Goal: Check status: Check status

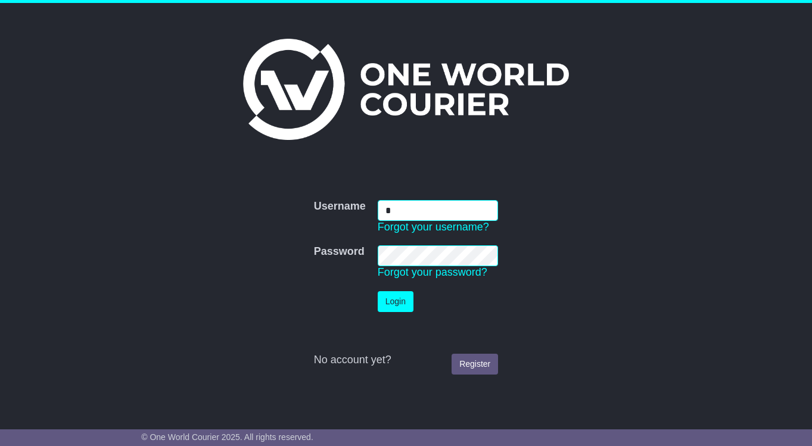
type input "**********"
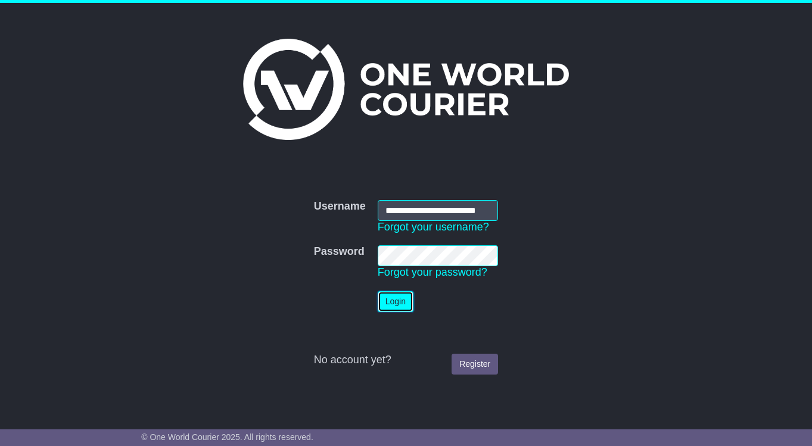
click at [398, 301] on button "Login" at bounding box center [396, 301] width 36 height 21
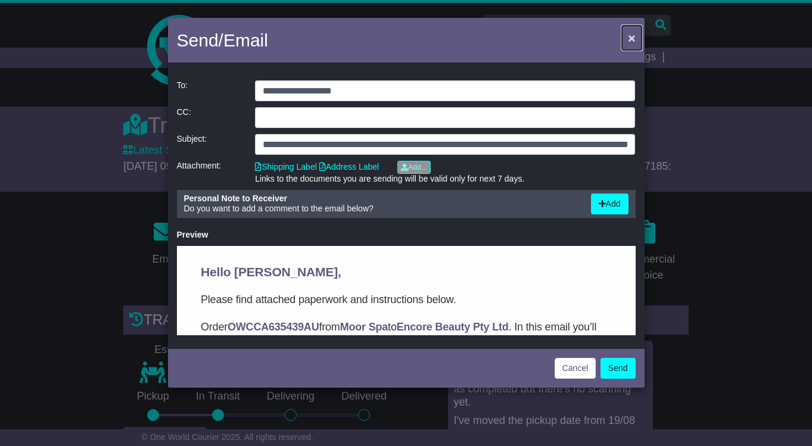
click at [629, 41] on span "×" at bounding box center [631, 38] width 7 height 14
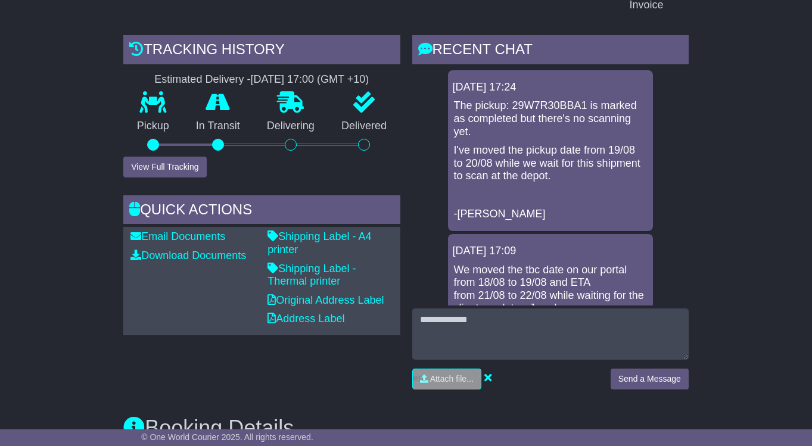
scroll to position [272, 0]
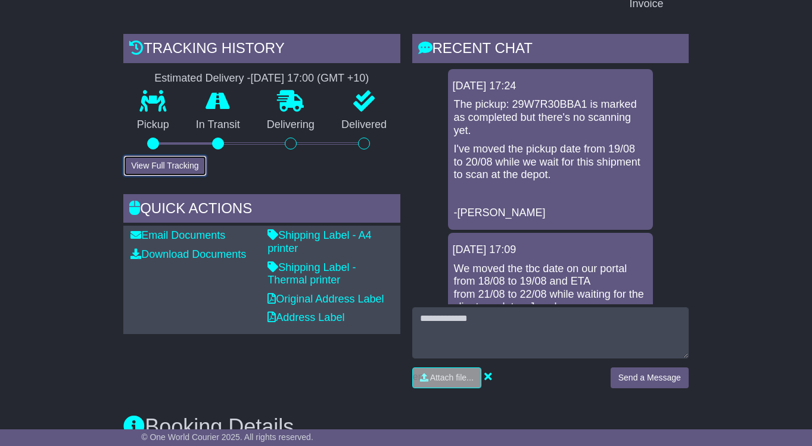
click at [187, 176] on button "View Full Tracking" at bounding box center [164, 166] width 83 height 21
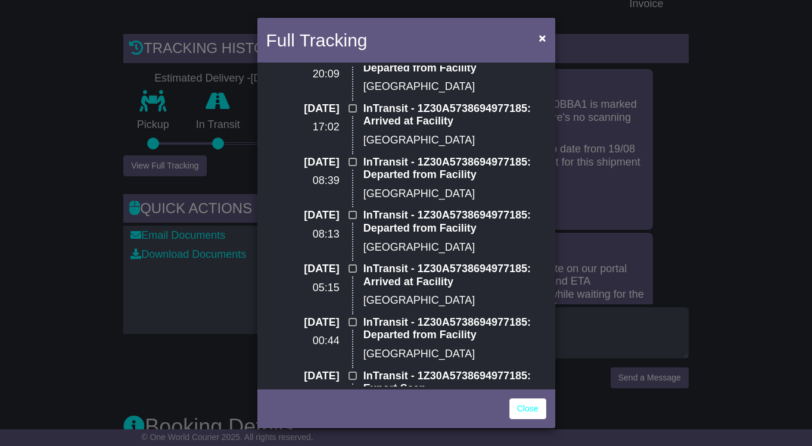
scroll to position [0, 0]
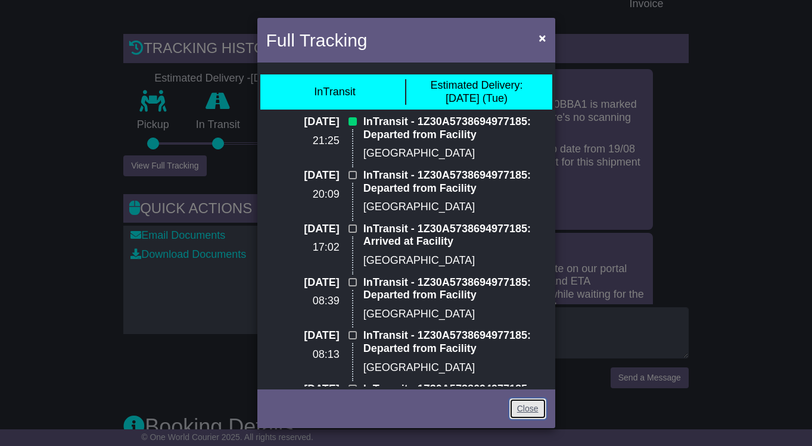
click at [529, 414] on link "Close" at bounding box center [528, 409] width 37 height 21
